Goal: Task Accomplishment & Management: Use online tool/utility

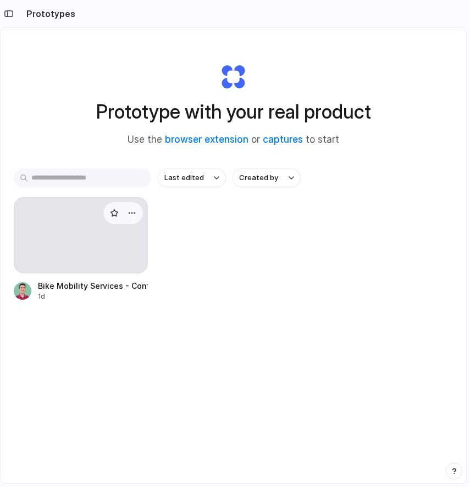
click at [79, 222] on div at bounding box center [81, 235] width 134 height 76
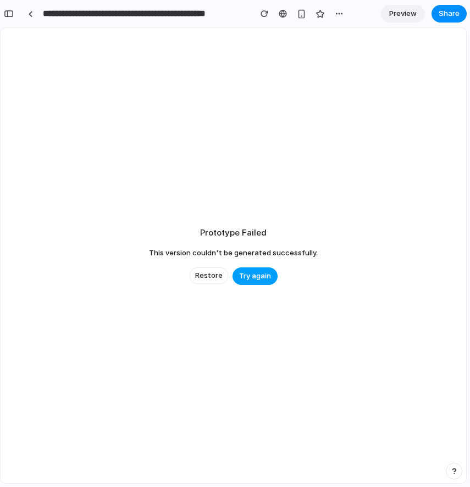
click at [267, 275] on span "Try again" at bounding box center [255, 276] width 32 height 11
click at [266, 223] on div "Prototype Failed This version couldn't be generated successfully. Restore Try a…" at bounding box center [233, 255] width 465 height 455
click at [213, 275] on span "Restore" at bounding box center [208, 275] width 27 height 11
click at [252, 273] on span "Try again" at bounding box center [255, 276] width 32 height 11
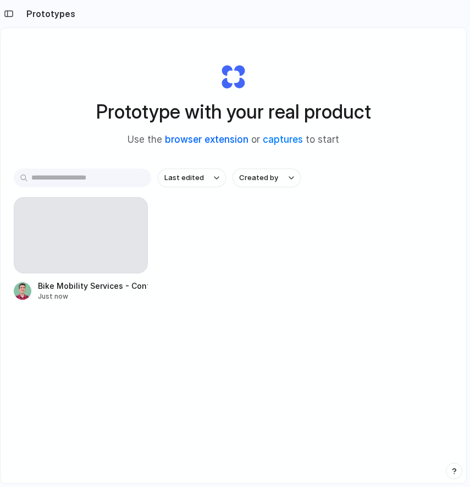
click at [219, 139] on link "browser extension" at bounding box center [206, 139] width 83 height 11
